Goal: Download file/media

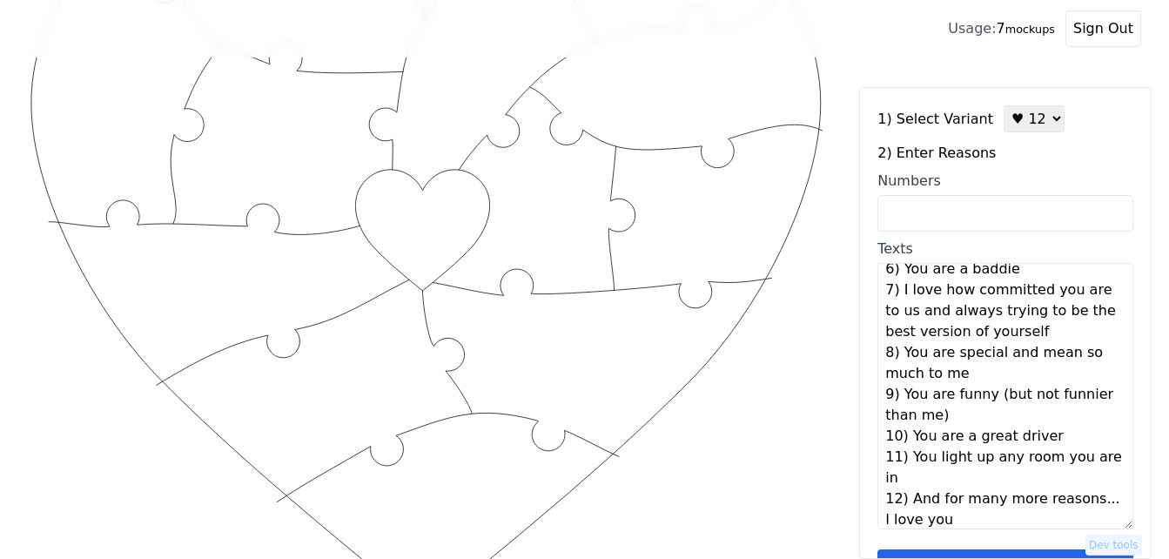
scroll to position [155, 0]
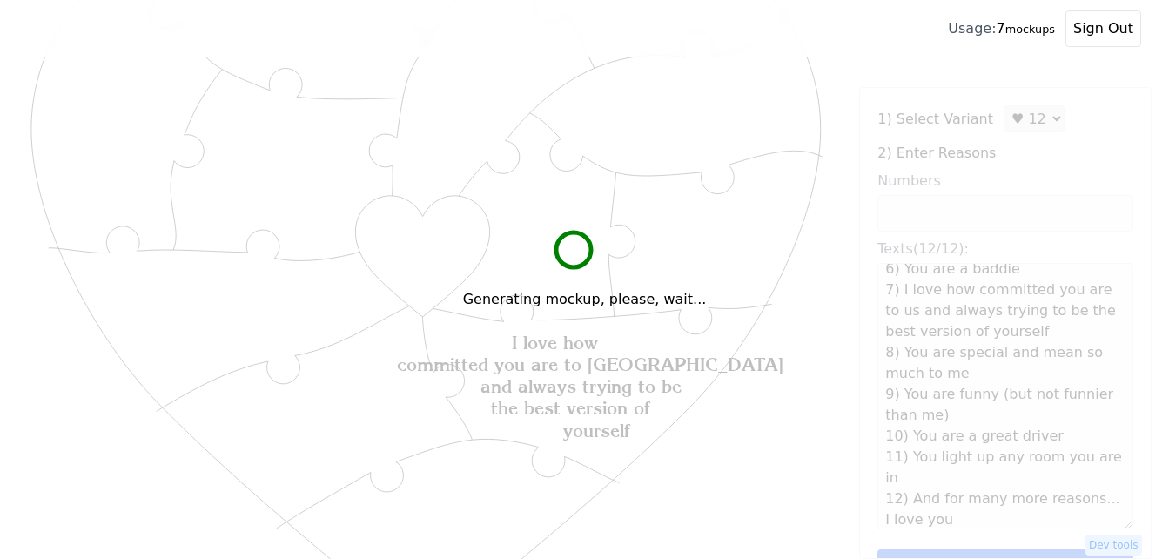
type textarea "You are a great cook You are compassionate and ambitious You give great hugs Yo…"
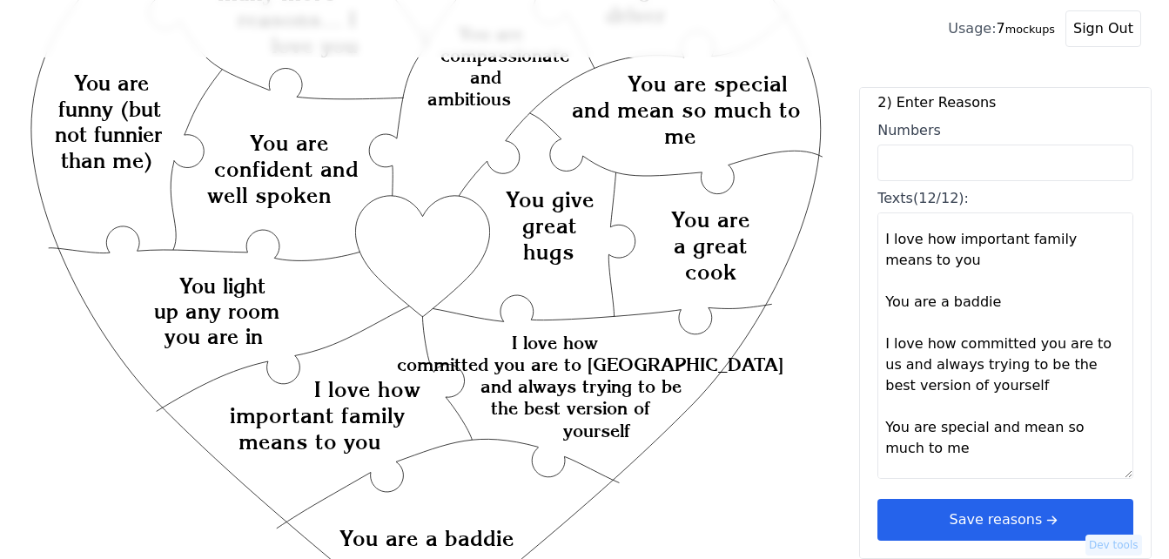
scroll to position [329, 0]
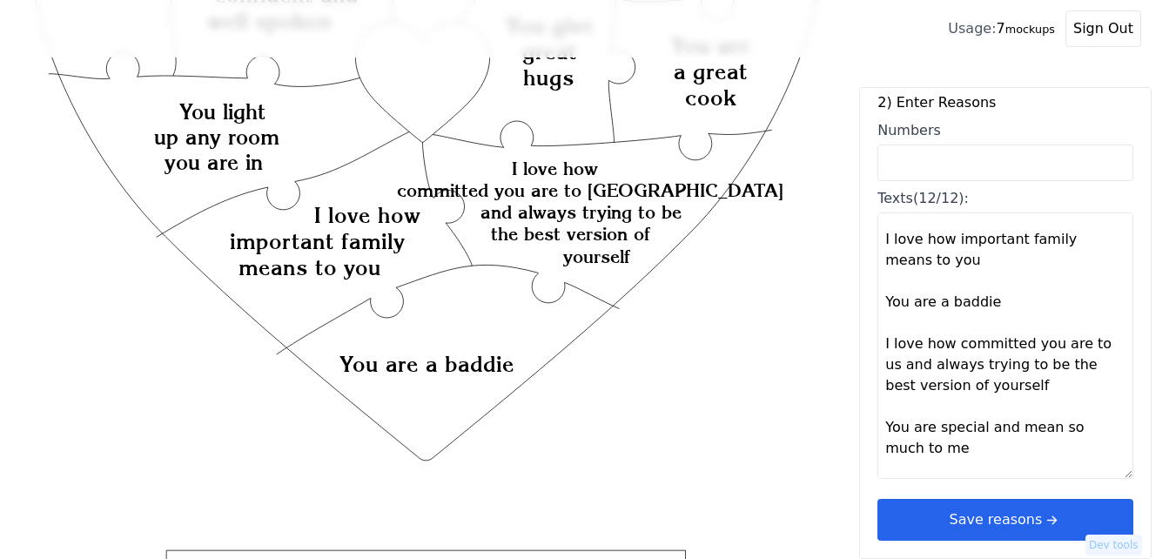
click at [1042, 524] on icon "arrow right short" at bounding box center [1051, 519] width 19 height 19
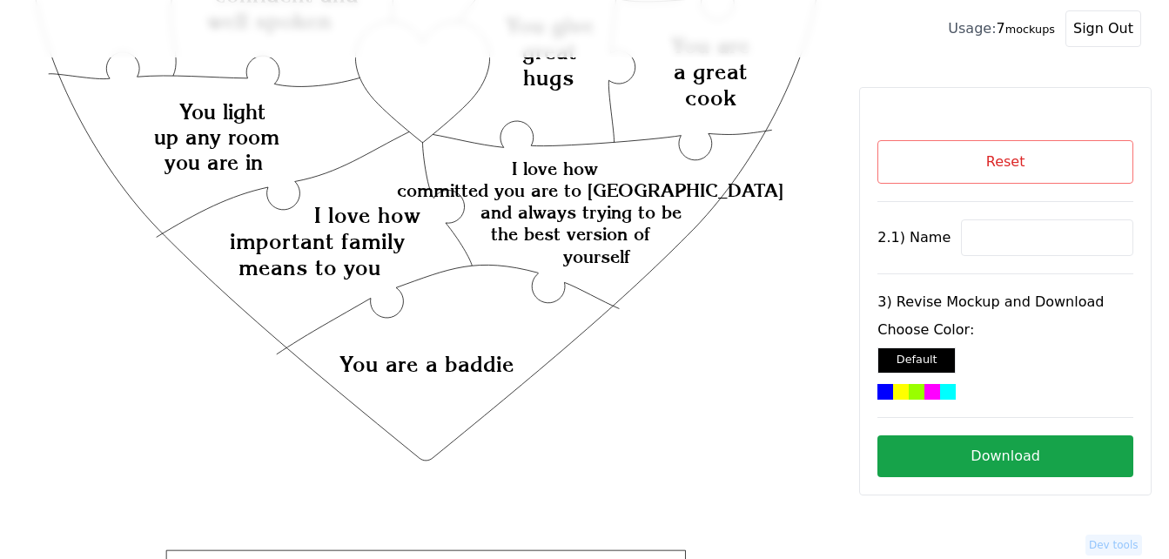
scroll to position [0, 0]
click at [1001, 231] on input at bounding box center [1047, 237] width 172 height 37
paste input "Victoria"
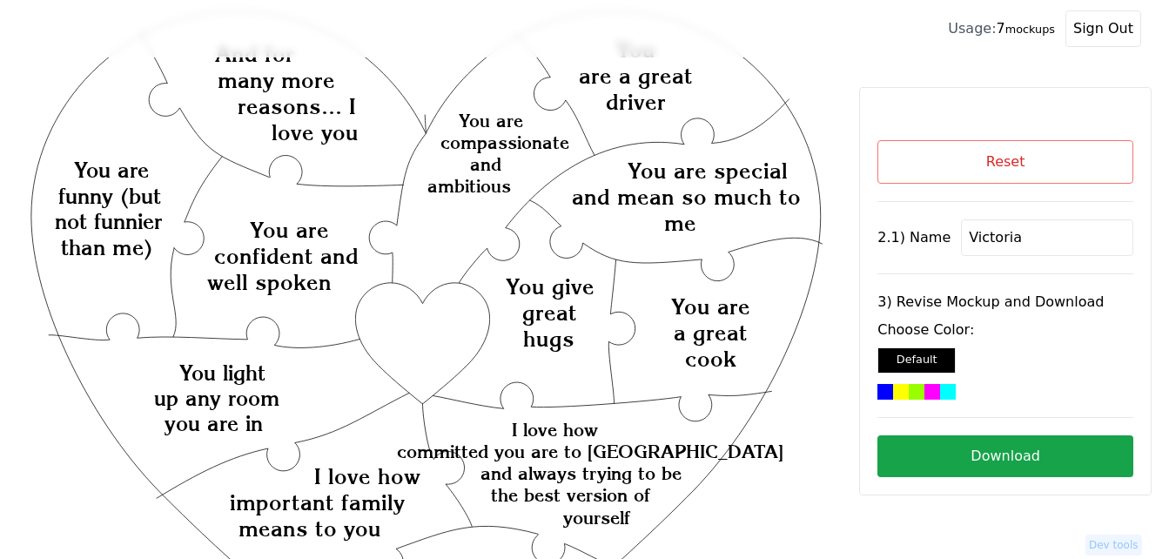
type input "Victoria"
click at [901, 392] on div at bounding box center [901, 392] width 16 height 16
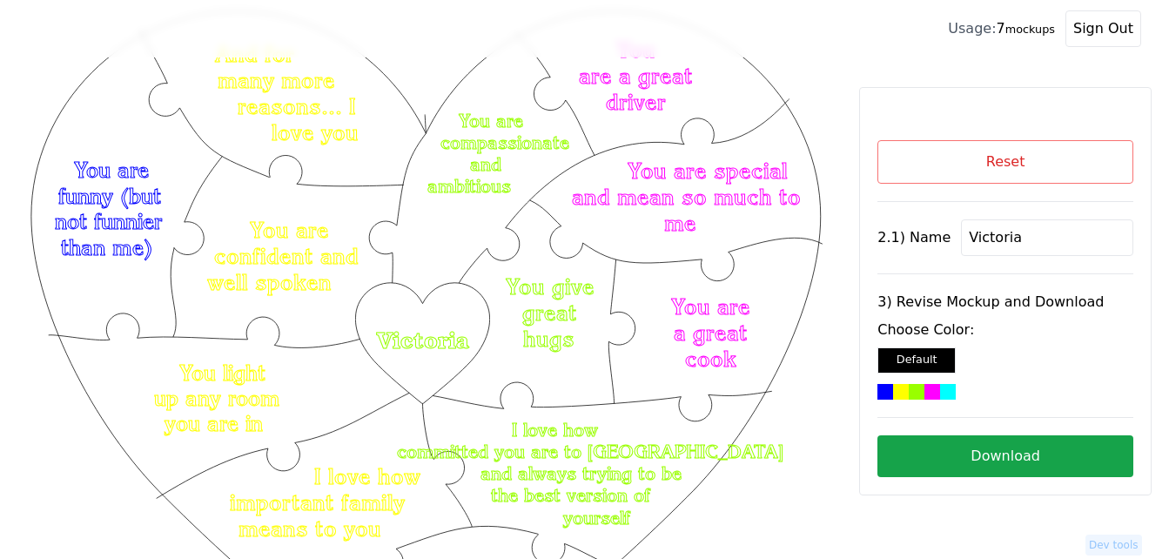
click at [1044, 454] on button "Download" at bounding box center [1006, 456] width 256 height 42
drag, startPoint x: 883, startPoint y: 159, endPoint x: 855, endPoint y: 178, distance: 33.3
click at [880, 159] on button "Reset" at bounding box center [1006, 162] width 256 height 44
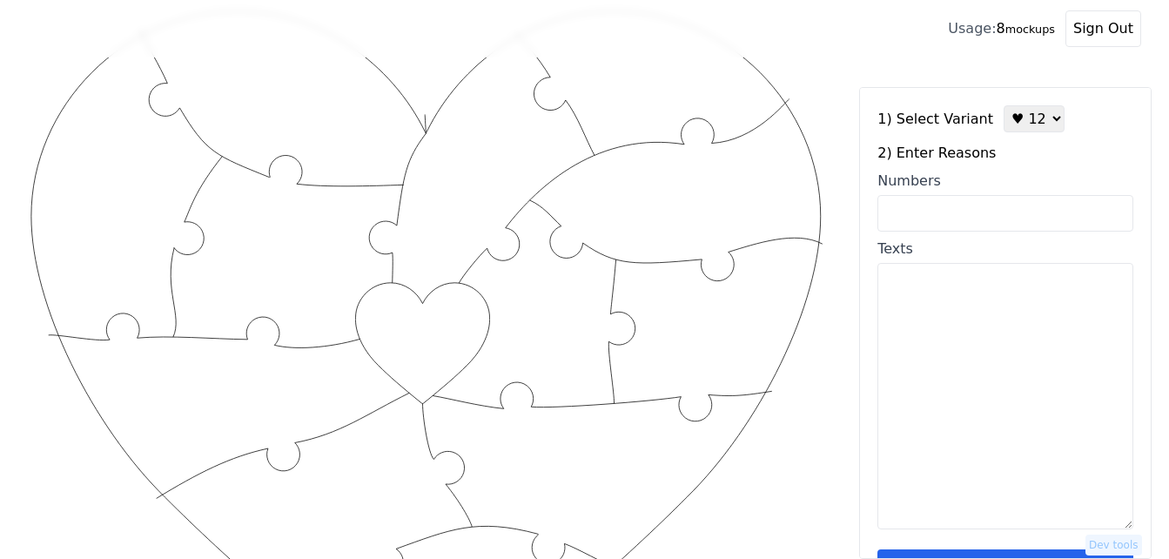
click at [951, 208] on input "Numbers" at bounding box center [1006, 213] width 256 height 37
paste input "2, 6, 35, 37, 43, 55, 60, 72, 80, 85, 91, 95."
type input "2, 6, 35, 37, 43, 55, 60, 72, 80, 85, 91, 95."
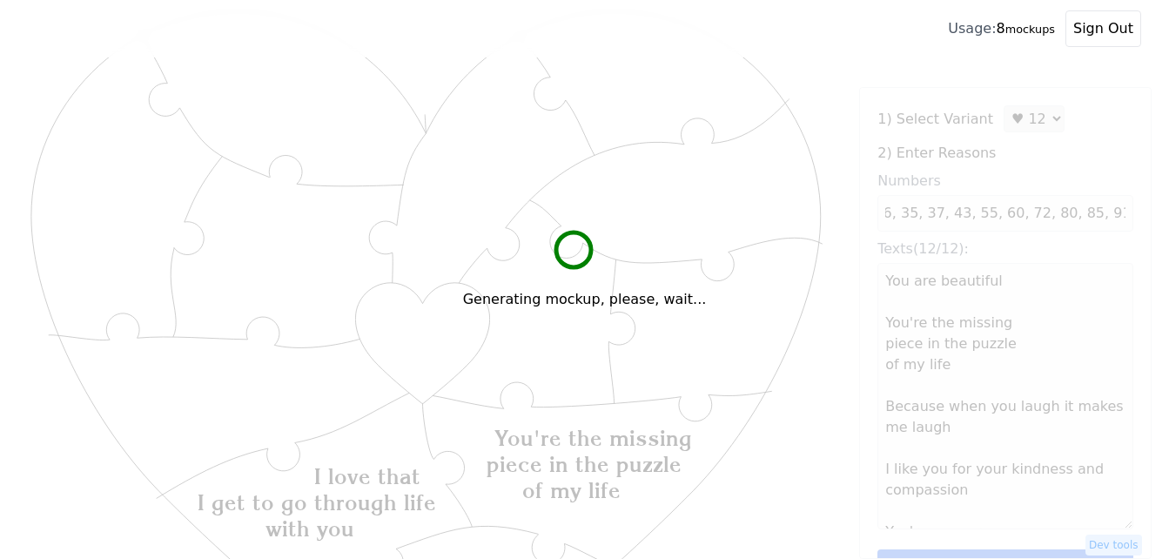
scroll to position [0, 0]
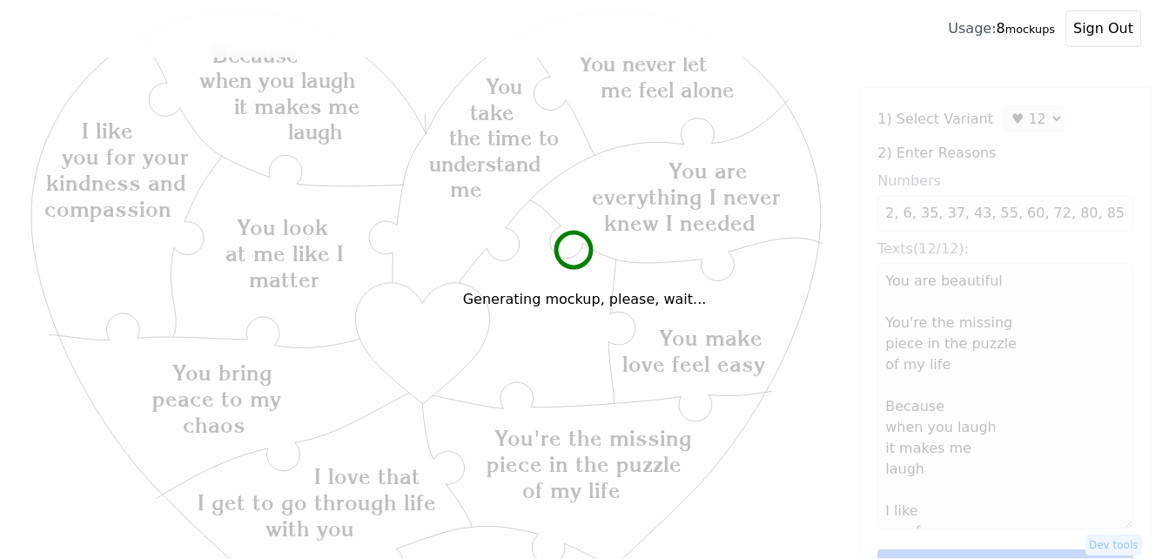
type textarea "You are beautiful You're the missing piece in the puzzle of my life Because whe…"
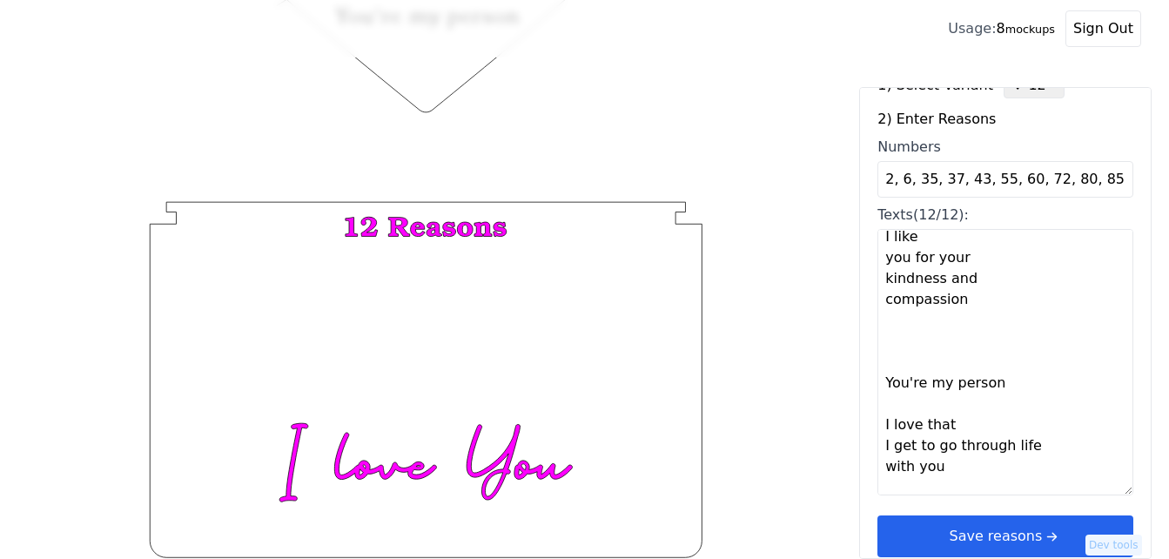
scroll to position [52, 0]
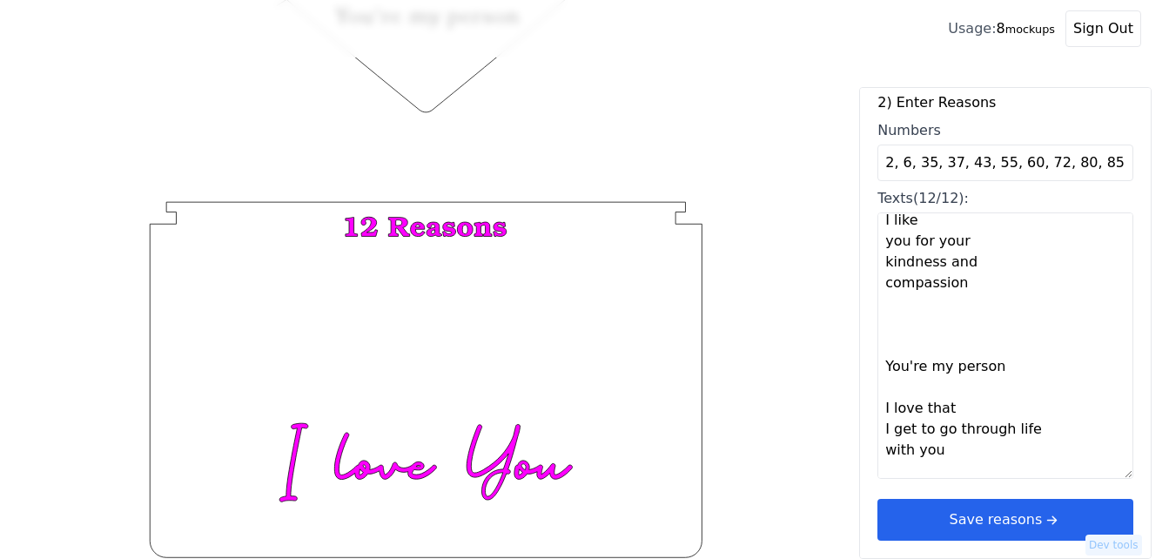
click at [1004, 513] on button "Save reasons" at bounding box center [1006, 520] width 256 height 42
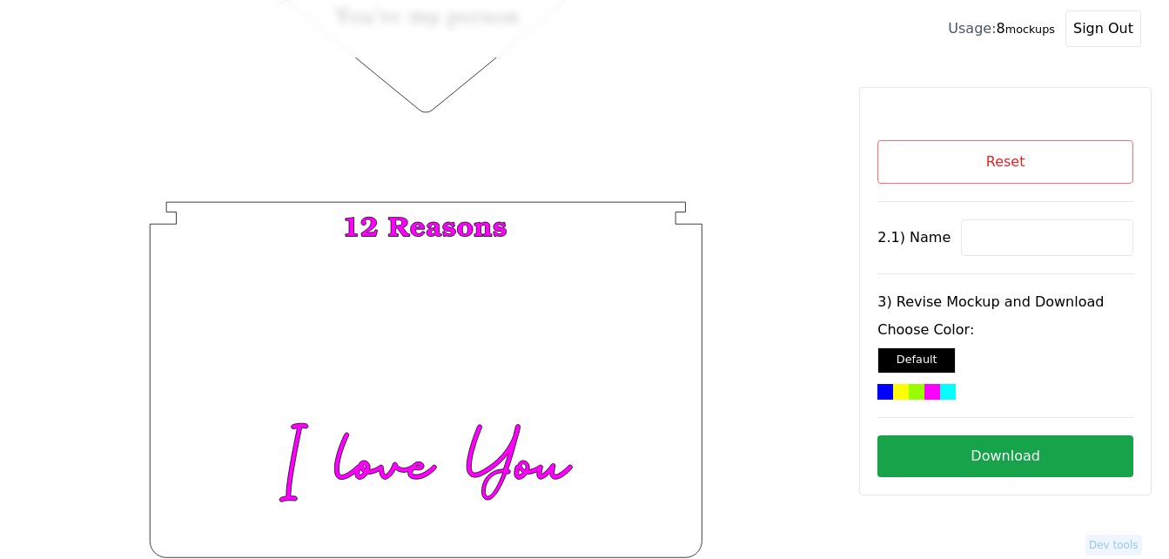
click at [978, 239] on input at bounding box center [1047, 237] width 172 height 37
paste input "[PERSON_NAME]"
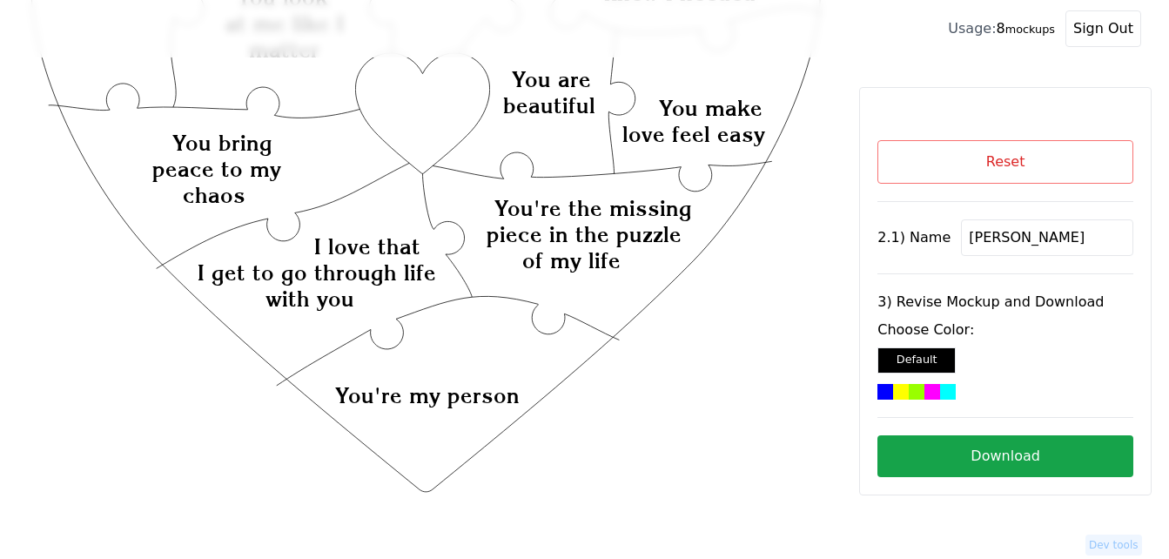
scroll to position [68, 0]
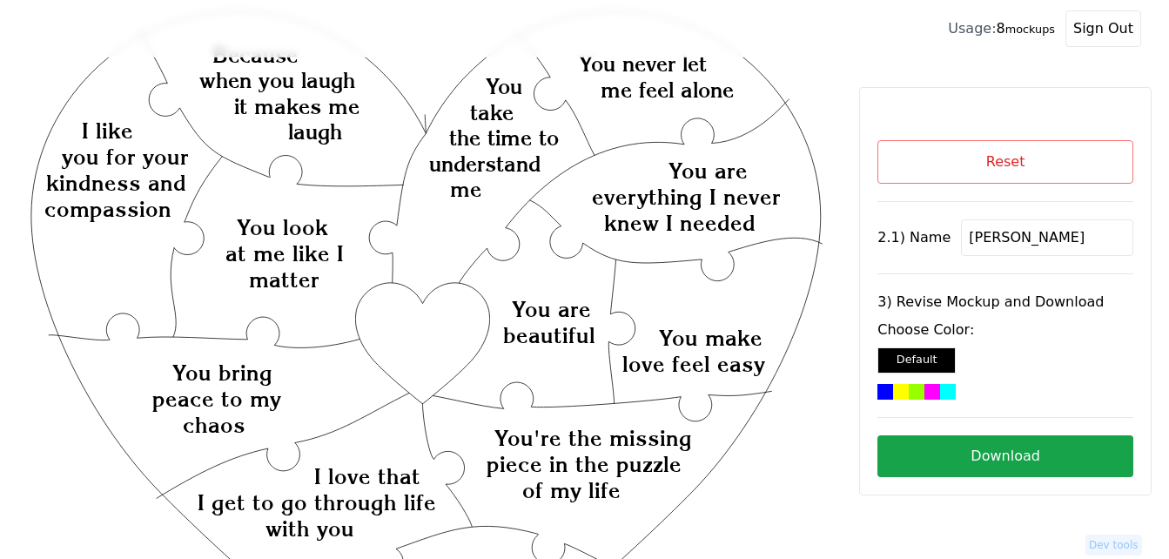
type input "[PERSON_NAME]"
click at [926, 389] on div at bounding box center [933, 392] width 16 height 16
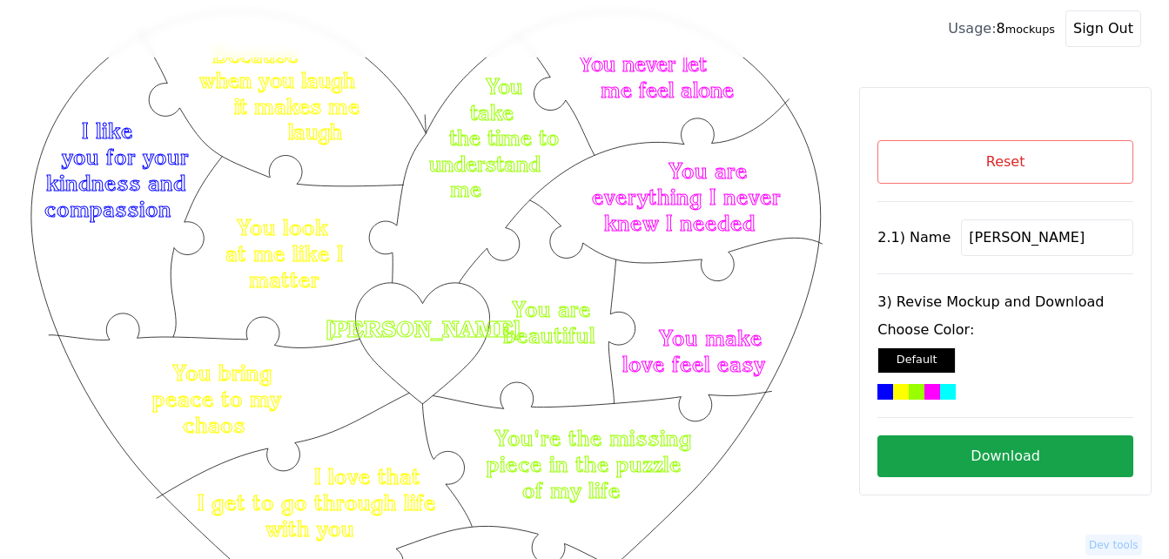
click at [1022, 455] on button "Download" at bounding box center [1006, 456] width 256 height 42
click at [1005, 159] on button "Reset" at bounding box center [1006, 162] width 256 height 44
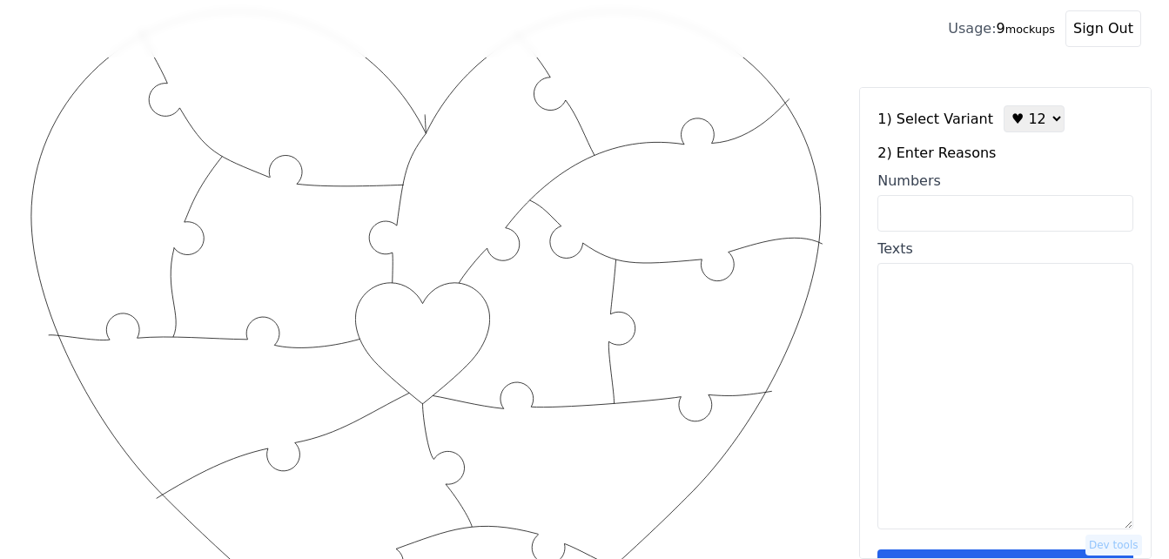
click at [1026, 114] on select "♥ 12 ♥ 18 ♥ 28 ♥ 40 ♥ 50 ♥ 60 ♥ 70" at bounding box center [1034, 118] width 61 height 27
select select "2"
click at [1004, 105] on select "♥ 12 ♥ 18 ♥ 28 ♥ 40 ♥ 50 ♥ 60 ♥ 70" at bounding box center [1034, 118] width 61 height 27
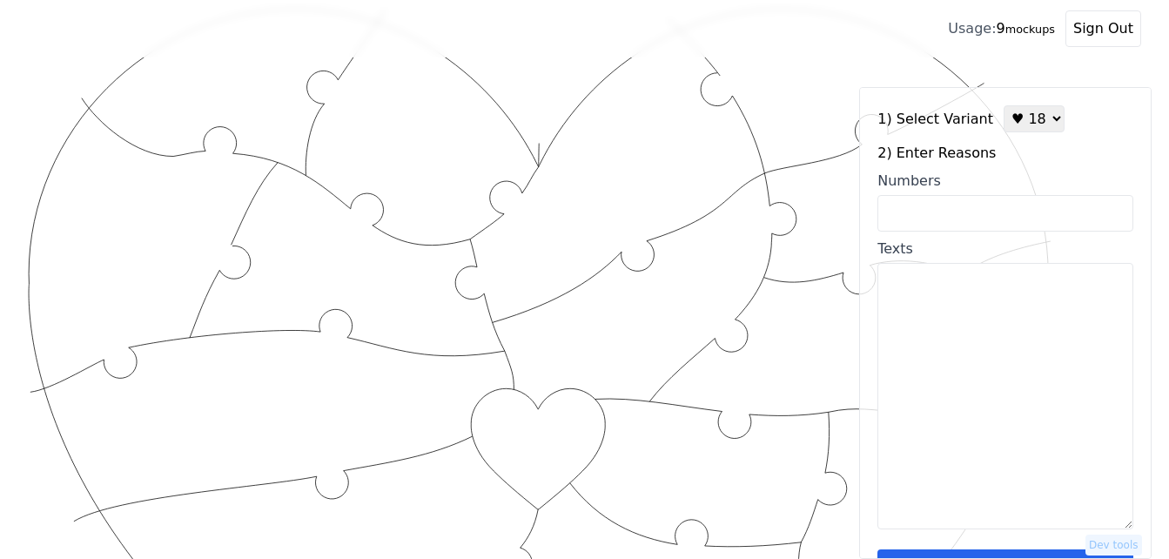
click at [990, 213] on input "Numbers" at bounding box center [1006, 213] width 256 height 37
paste input "1,5,16,27,28,32,39,47,50,65,70,71,73,75,84,87,94,95"
type input "1,5,16,27,28,32,39,47,50,65,70,71,73,75,84,87,94,95"
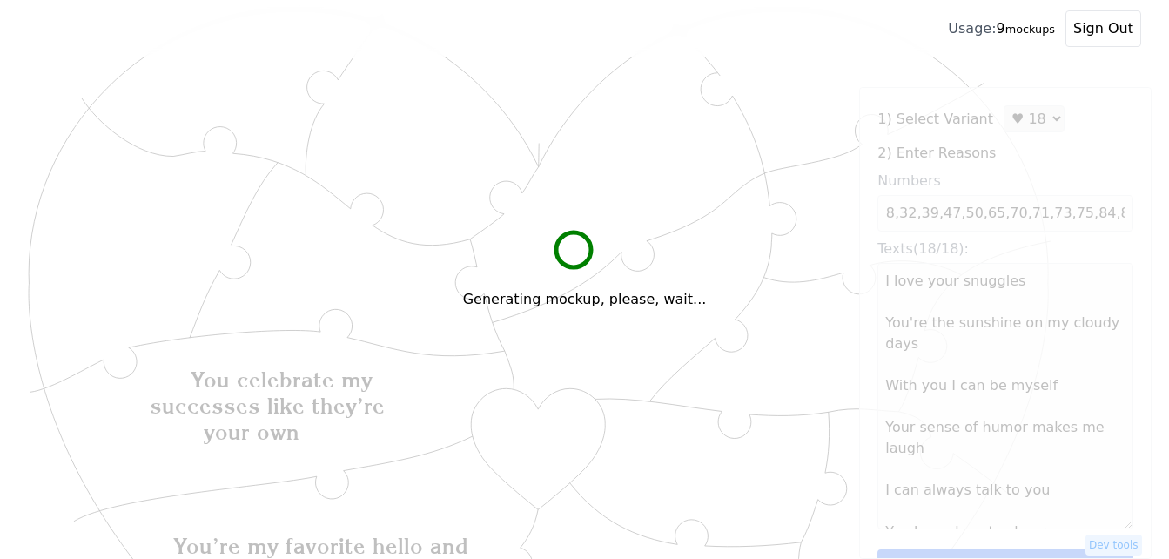
scroll to position [0, 0]
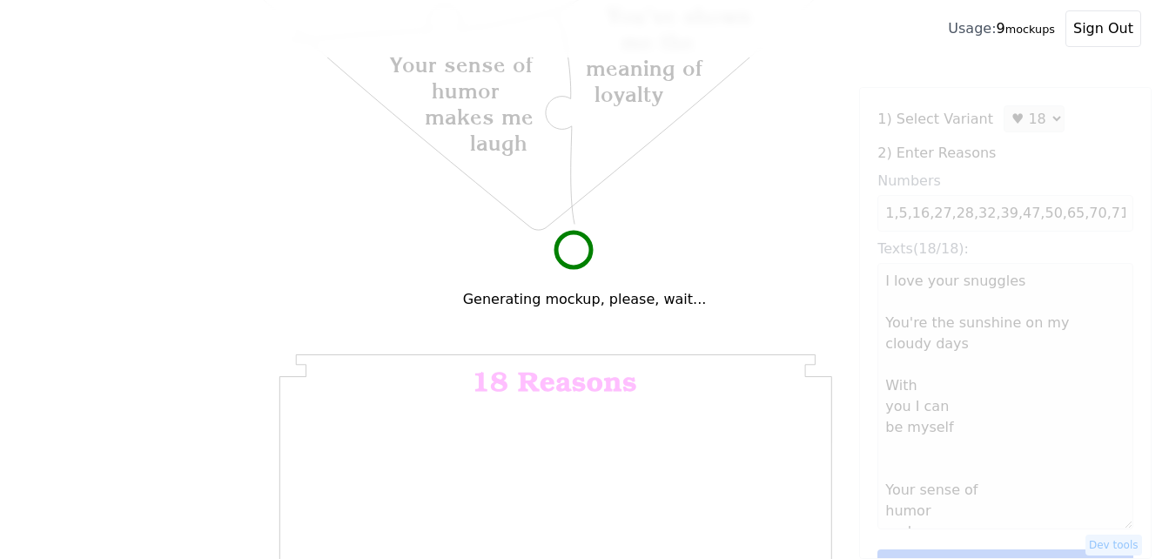
type textarea "I love your snuggles You're the sunshine on my cloudy days With you I can be my…"
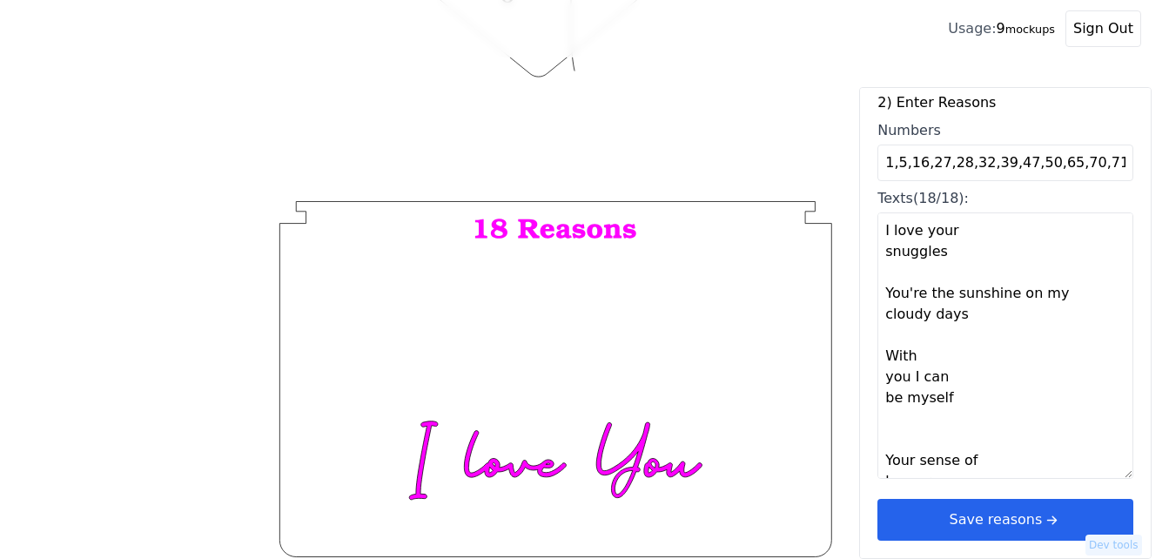
scroll to position [348, 0]
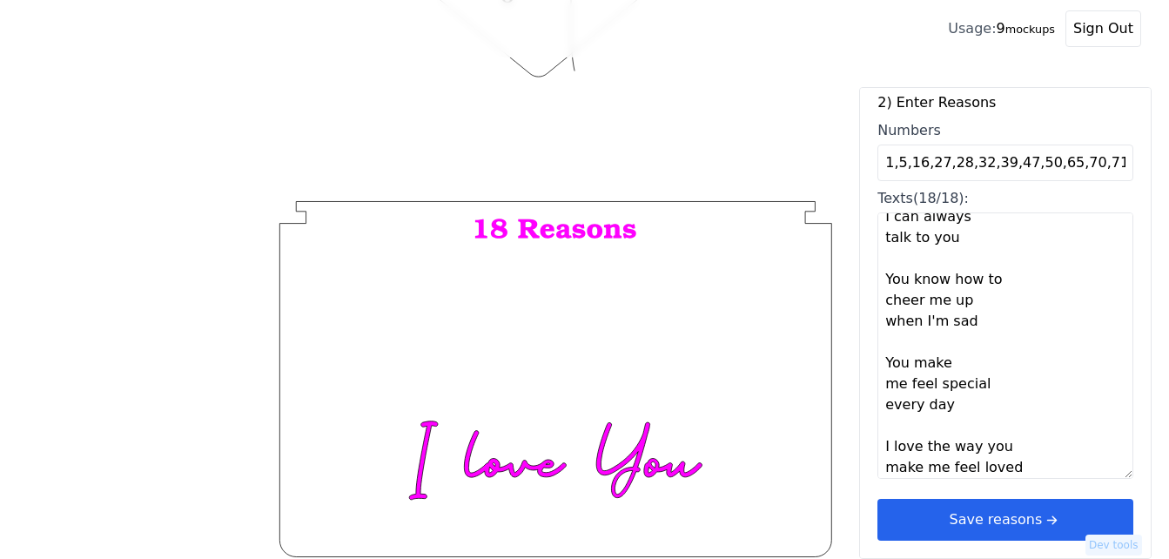
click at [1026, 518] on button "Save reasons" at bounding box center [1006, 520] width 256 height 42
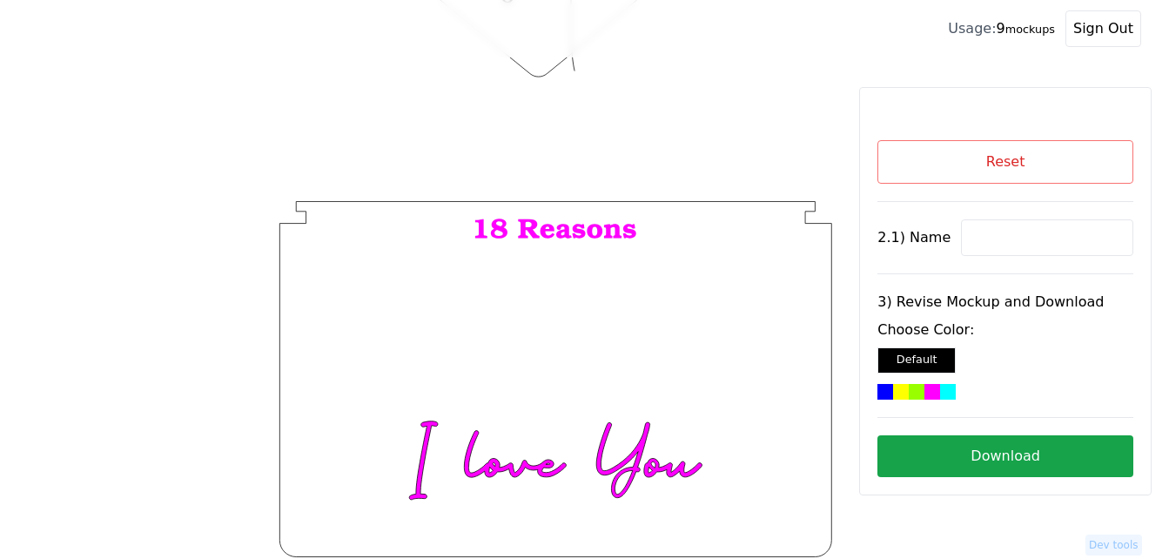
click at [1030, 231] on input at bounding box center [1047, 237] width 172 height 37
paste input "[PERSON_NAME]"
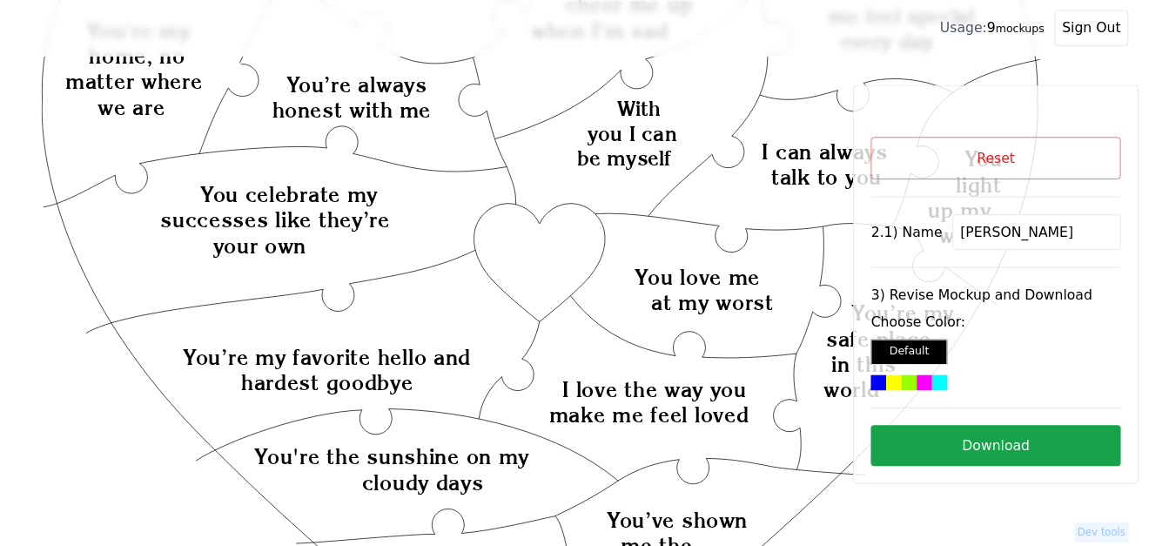
scroll to position [221, 0]
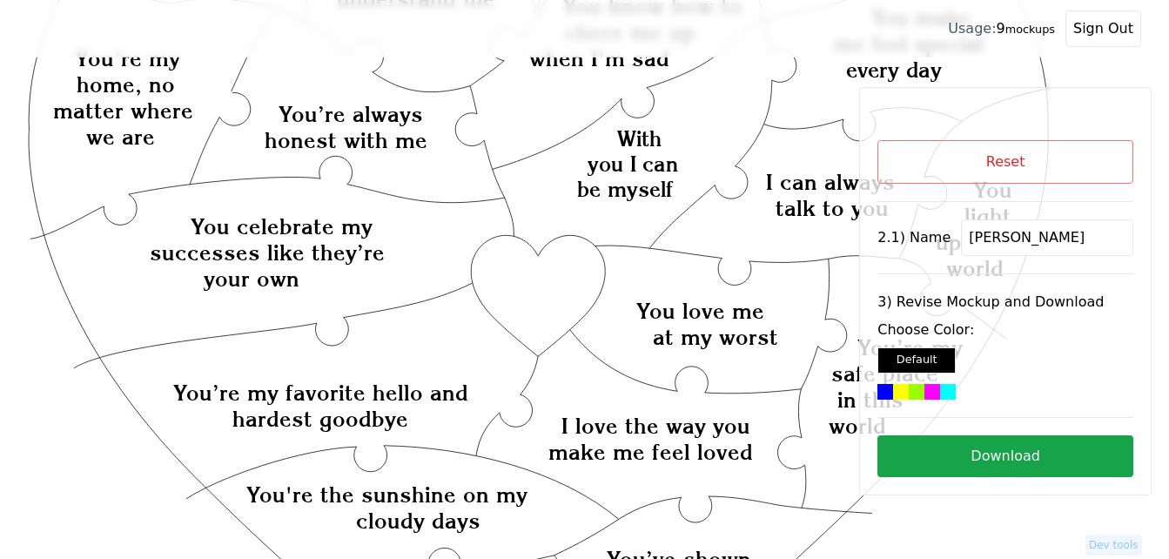
type input "[PERSON_NAME]"
click at [560, 291] on icon "Created with Snap Created with Snap Created with Snap You celebrate my successe…" at bounding box center [539, 555] width 1023 height 1402
click at [931, 392] on div at bounding box center [933, 392] width 16 height 16
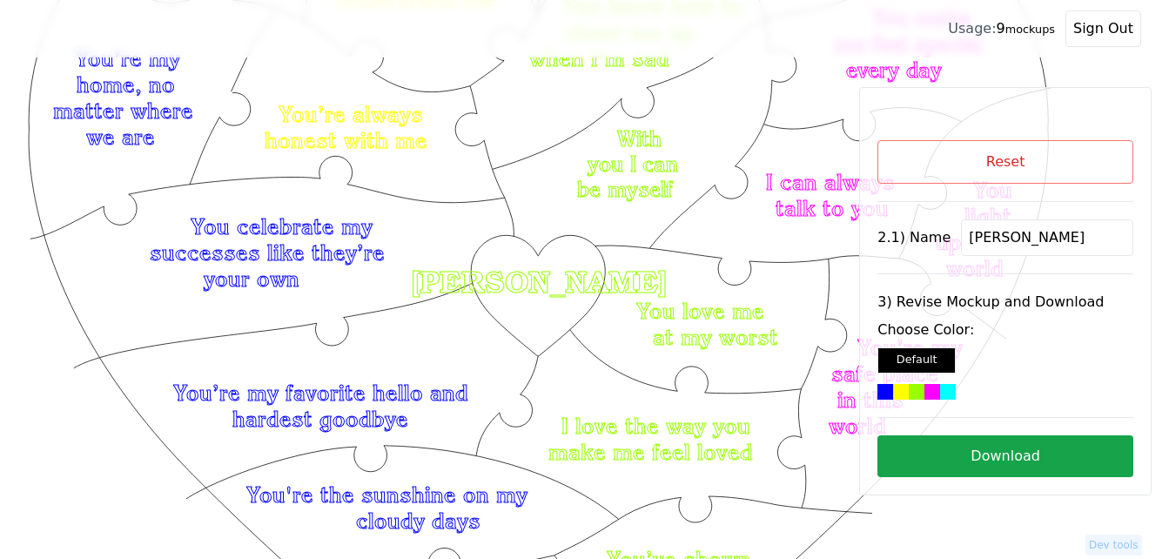
click at [951, 455] on button "Download" at bounding box center [1006, 456] width 256 height 42
click at [988, 158] on button "Reset" at bounding box center [1006, 162] width 256 height 44
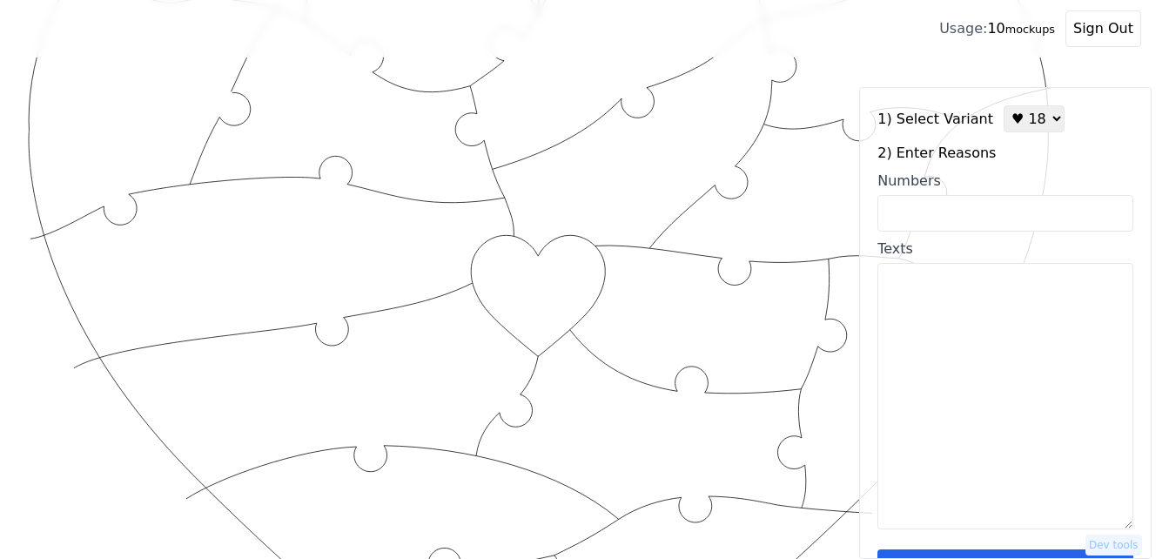
click at [1023, 113] on select "♥ 12 ♥ 18 ♥ 28 ♥ 40 ♥ 50 ♥ 60 ♥ 70" at bounding box center [1034, 118] width 61 height 27
select select "4"
click at [1004, 105] on select "♥ 12 ♥ 18 ♥ 28 ♥ 40 ♥ 50 ♥ 60 ♥ 70" at bounding box center [1034, 118] width 61 height 27
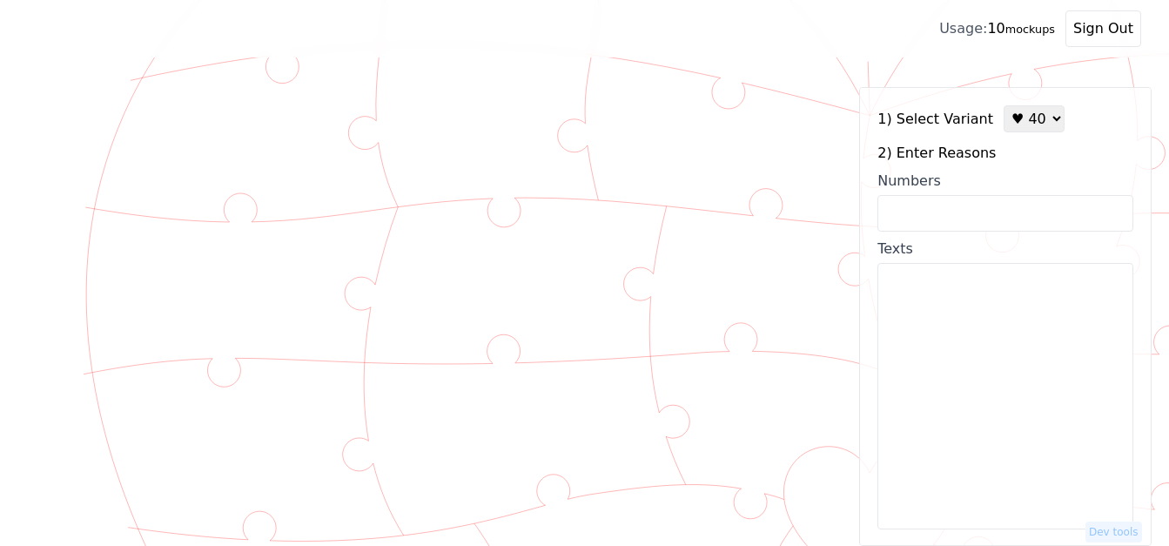
click at [936, 217] on input "Numbers" at bounding box center [1006, 213] width 256 height 37
paste input "1,2,3,4,5,6,7,8,9,11,12,13,15,16,17,18,19,20,21,24,25,28,29,30,31,33,34,36,38,3…"
type input "1,2,3,4,5,6,7,8,9,11,12,13,15,16,17,18,19,20,21,24,25,28,29,30,31,33,34,36,38,3…"
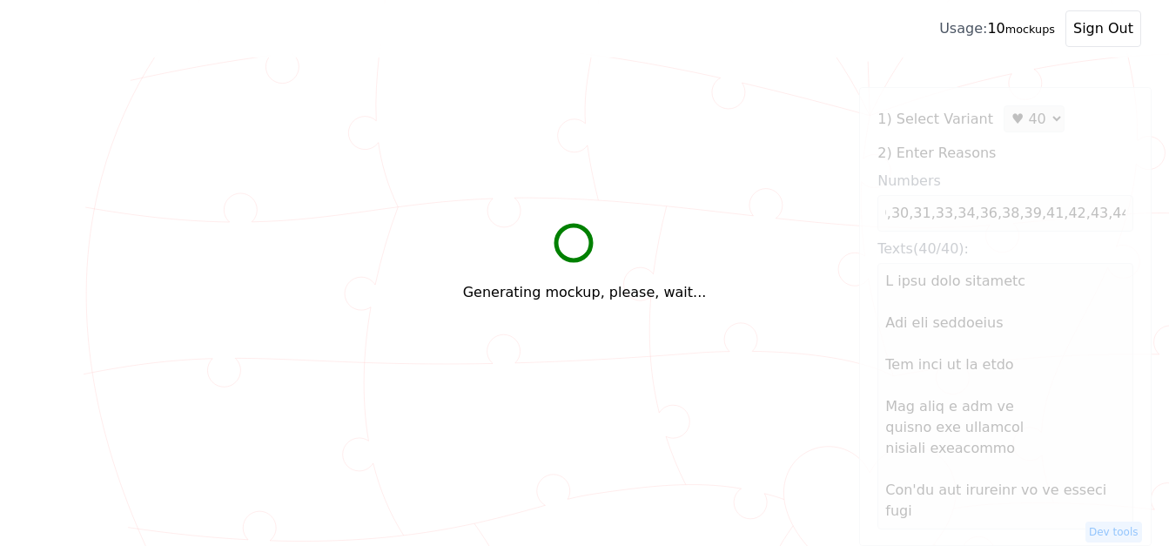
scroll to position [0, 0]
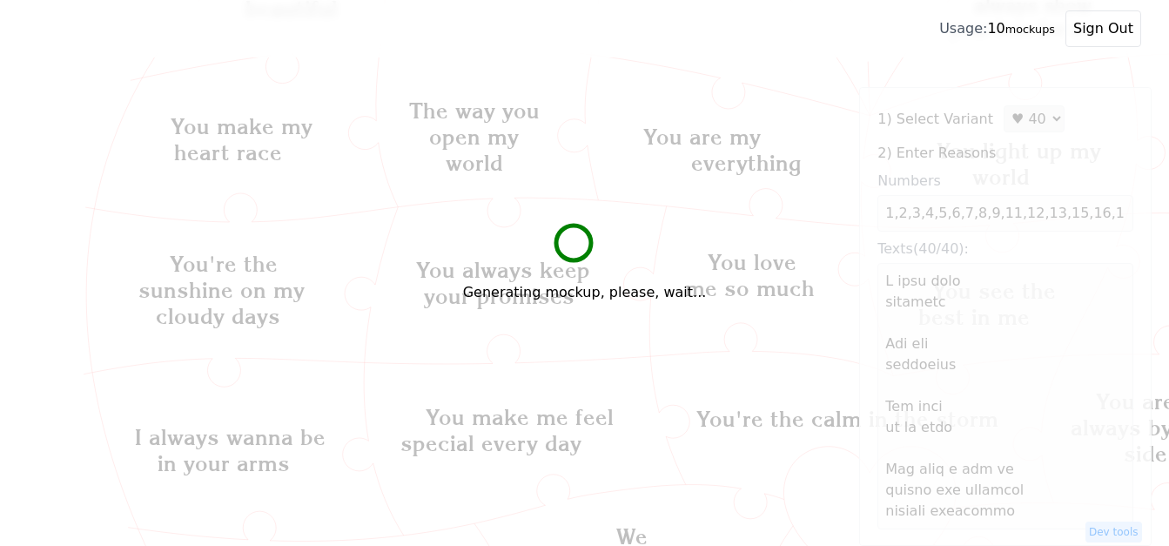
type textarea "L ipsu dolo sitametc Adi eli seddoeius Tem inci ut la etdo Mag aliq e adm ve qu…"
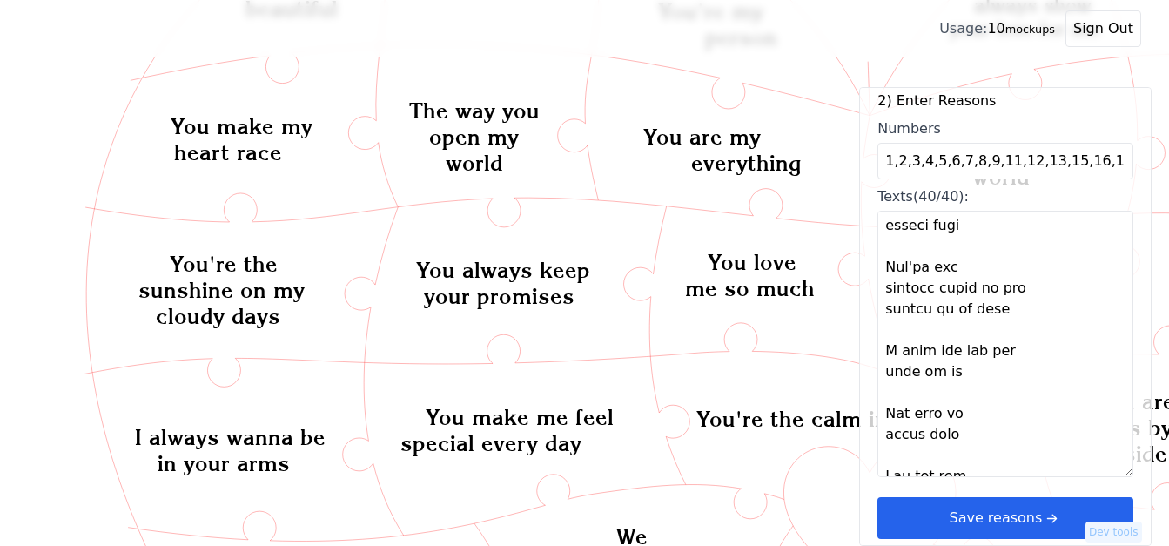
scroll to position [348, 0]
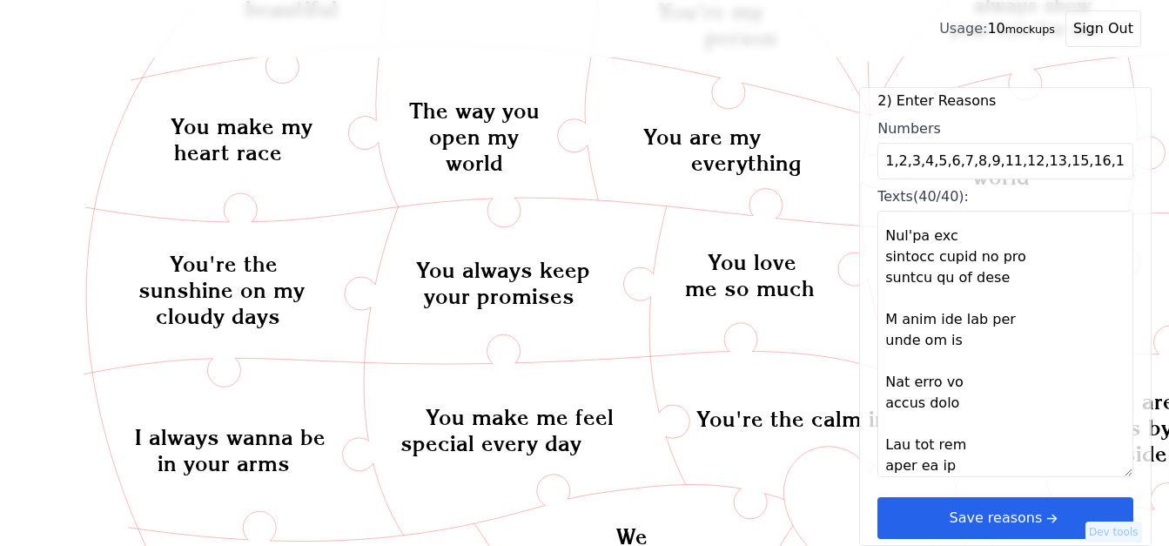
click at [1021, 514] on button "Save reasons" at bounding box center [1006, 518] width 256 height 42
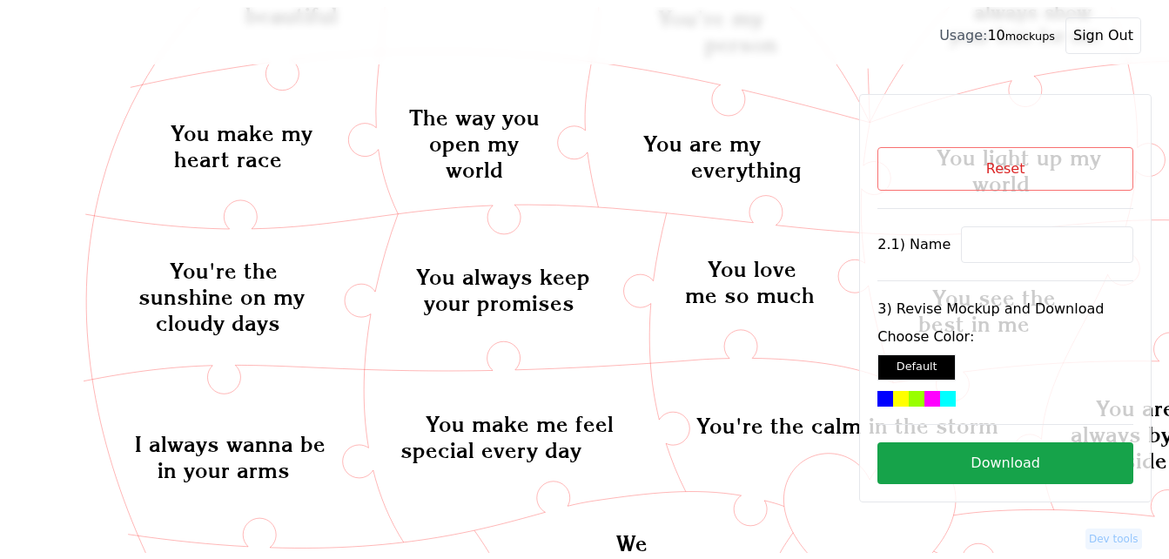
scroll to position [0, 0]
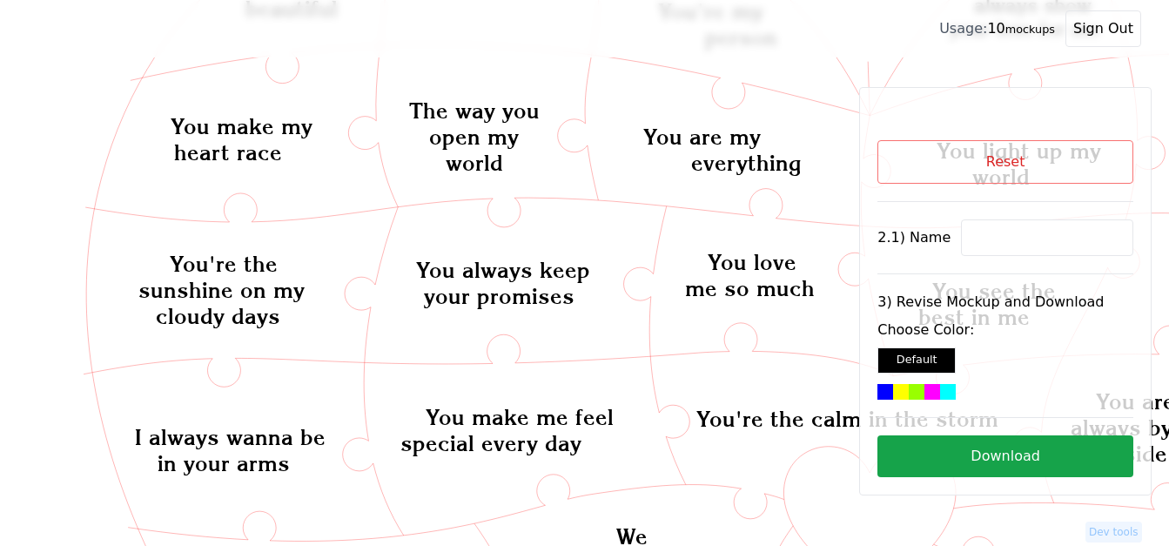
click at [984, 239] on input at bounding box center [1047, 237] width 172 height 37
paste input "[PERSON_NAME]"
type input "[PERSON_NAME]"
click at [964, 447] on button "Download" at bounding box center [1006, 456] width 256 height 42
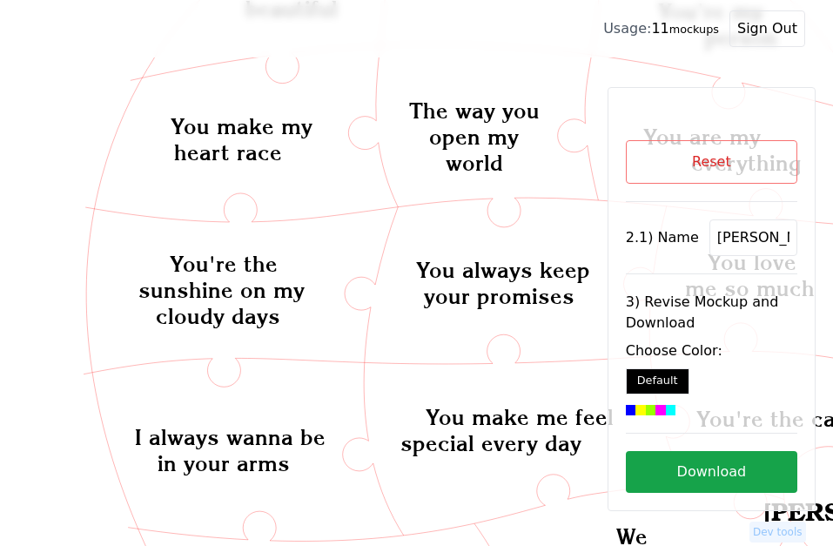
click at [642, 404] on div "Choose Color: Default" at bounding box center [712, 377] width 172 height 75
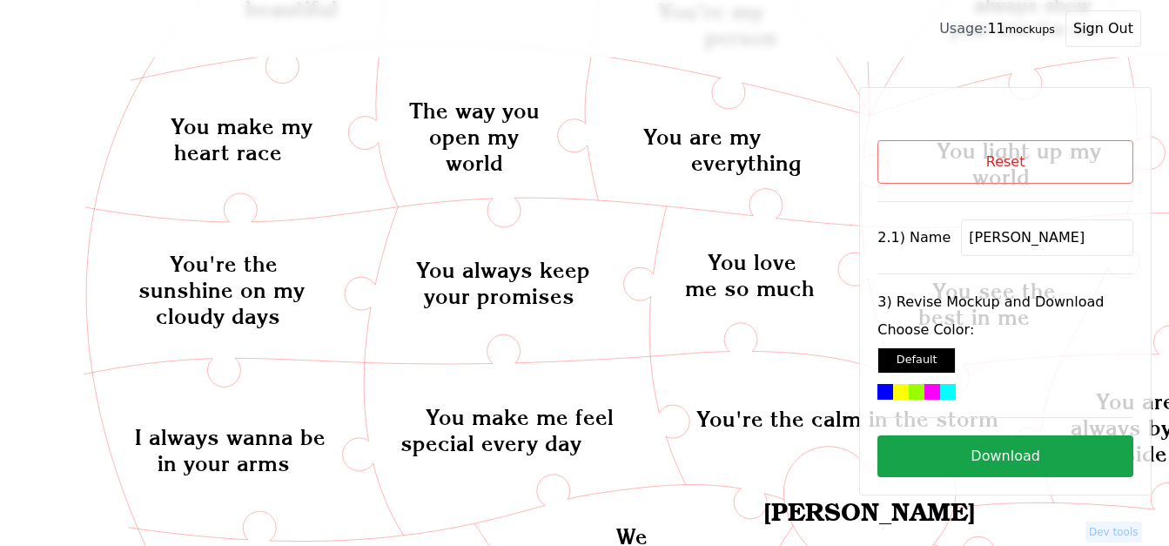
click at [950, 385] on div at bounding box center [948, 392] width 16 height 16
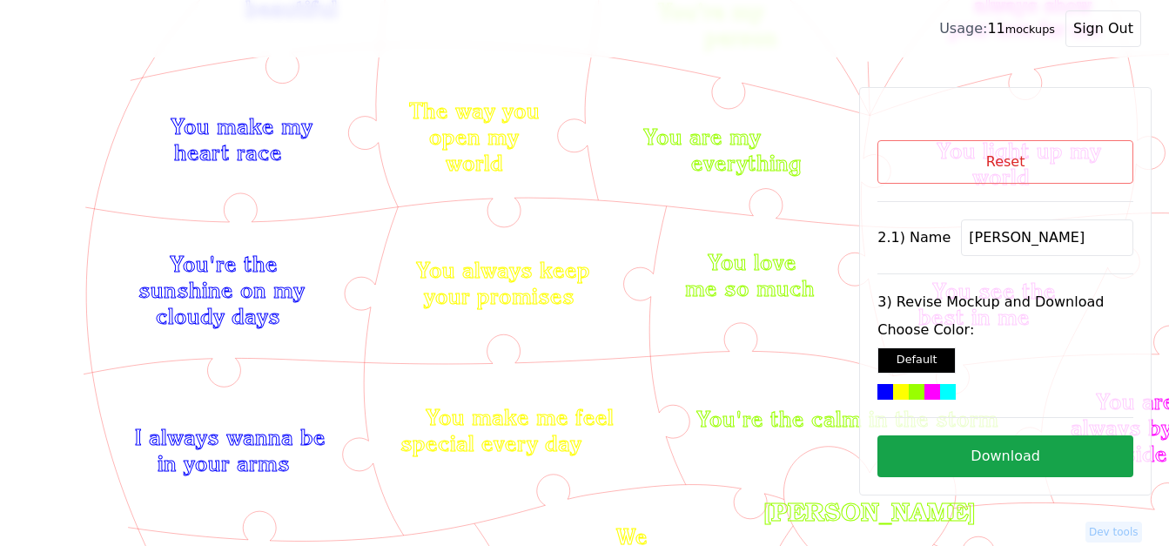
click at [954, 462] on button "Download" at bounding box center [1006, 456] width 256 height 42
click at [1034, 157] on button "Reset" at bounding box center [1006, 162] width 256 height 44
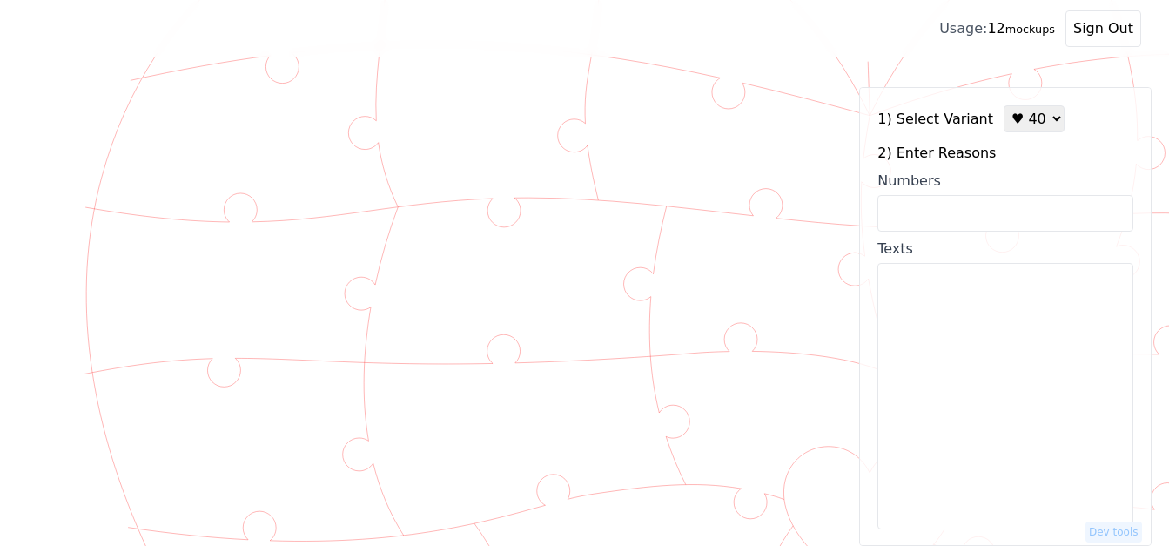
drag, startPoint x: 1029, startPoint y: 125, endPoint x: 1029, endPoint y: 136, distance: 10.4
click at [1029, 125] on select "♥ 12 ♥ 18 ♥ 28 ♥ 40 ♥ 50 ♥ 60 ♥ 70" at bounding box center [1034, 118] width 61 height 27
select select "2"
click at [1004, 105] on select "♥ 12 ♥ 18 ♥ 28 ♥ 40 ♥ 50 ♥ 60 ♥ 70" at bounding box center [1034, 118] width 61 height 27
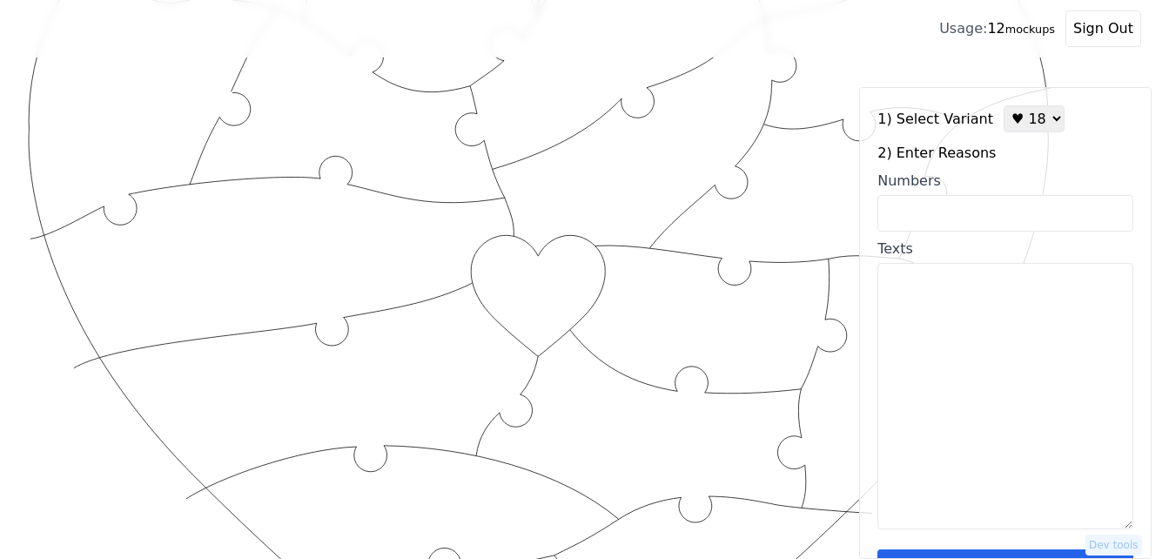
click at [947, 200] on input "Numbers" at bounding box center [1006, 213] width 256 height 37
paste input "1,5,16,27,28,32,39,47,50,65,70,71,73,75,84,87,94,95"
type input "1,5,16,27,28,32,39,47,50,65,70,71,73,75,84,87,94,95"
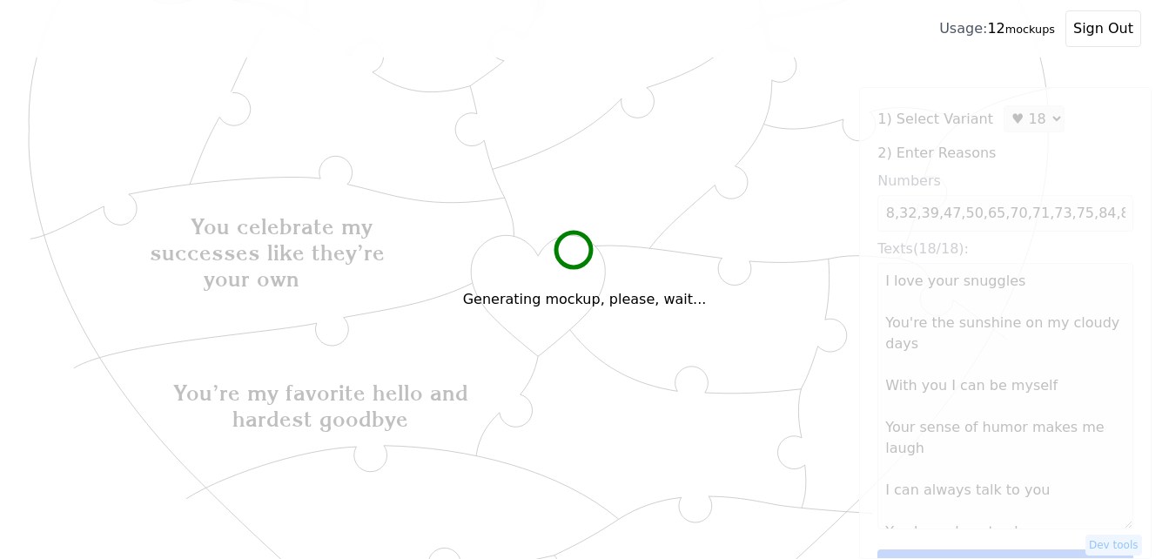
scroll to position [0, 0]
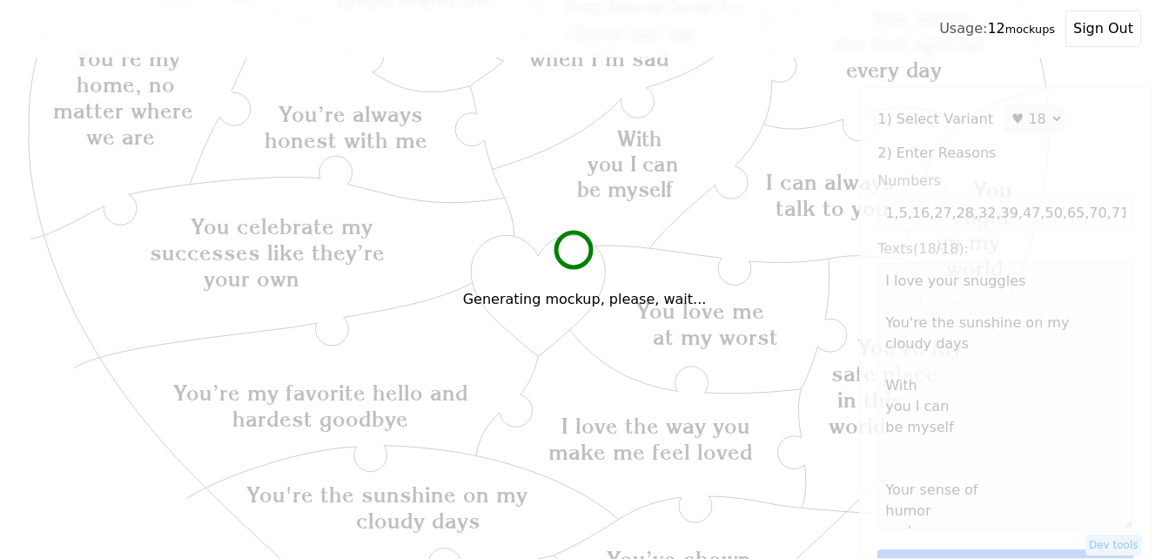
type textarea "I love your snuggles You're the sunshine on my cloudy days With you I can be my…"
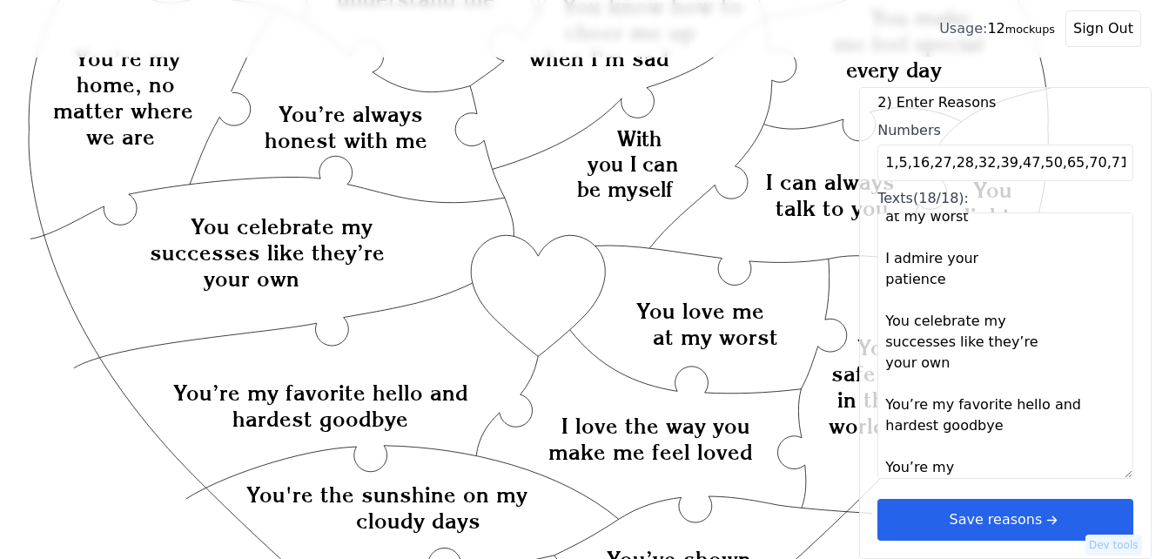
scroll to position [52, 0]
click at [1051, 512] on button "Save reasons" at bounding box center [1006, 520] width 256 height 42
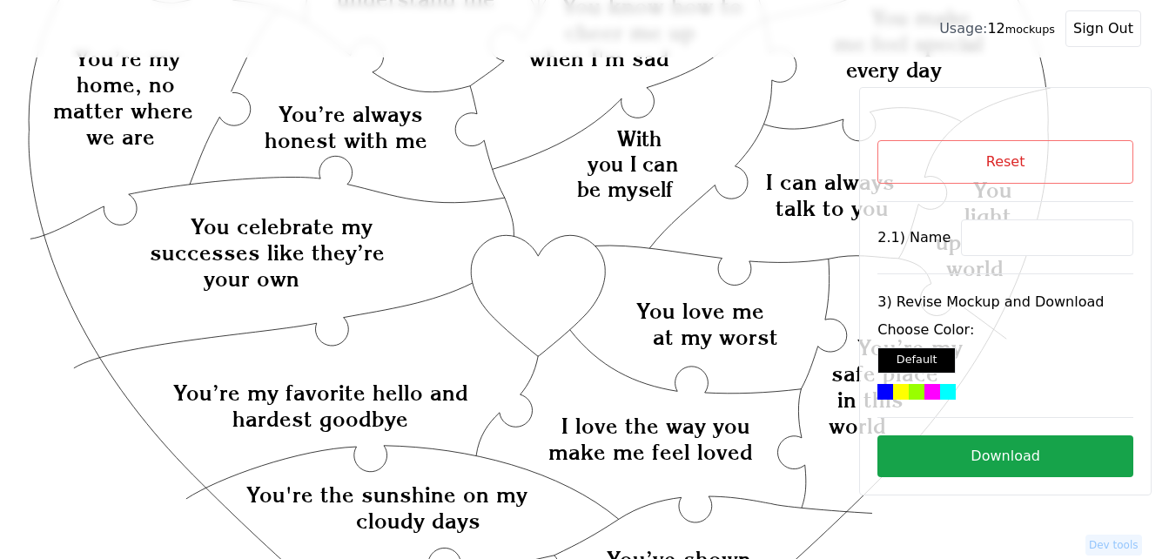
click at [1001, 238] on input at bounding box center [1047, 237] width 172 height 37
paste input "Austin"
type input "Austin"
click at [550, 306] on icon "Created with Snap Created with Snap Created with Snap You celebrate my successe…" at bounding box center [539, 555] width 1023 height 1402
click at [932, 388] on div at bounding box center [933, 392] width 16 height 16
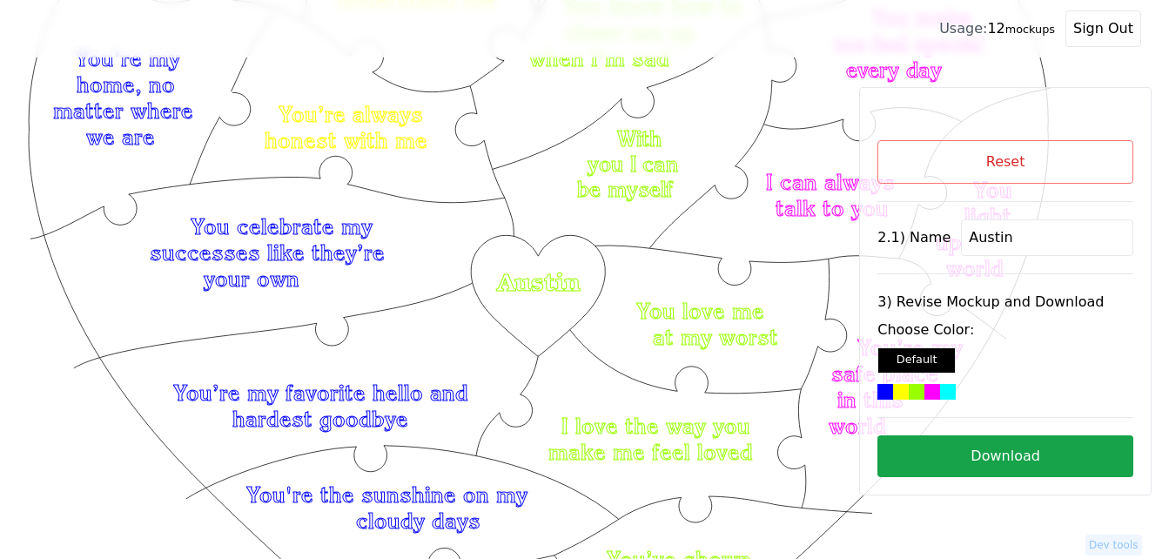
click at [1009, 460] on button "Download" at bounding box center [1006, 456] width 256 height 42
